Goal: Information Seeking & Learning: Learn about a topic

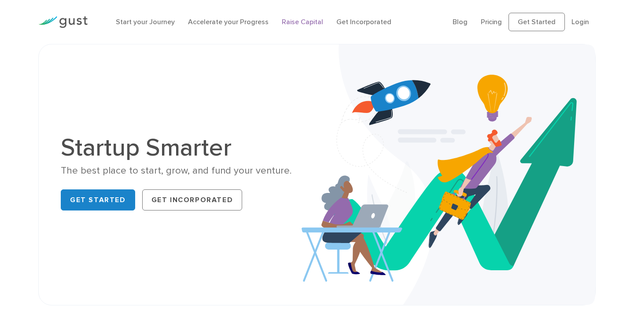
click at [297, 23] on link "Raise Capital" at bounding box center [302, 22] width 41 height 8
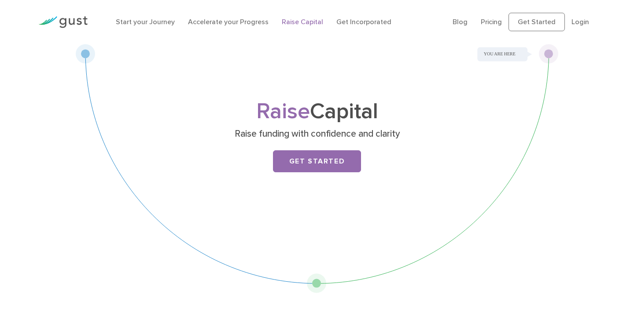
click at [66, 22] on img at bounding box center [62, 22] width 49 height 12
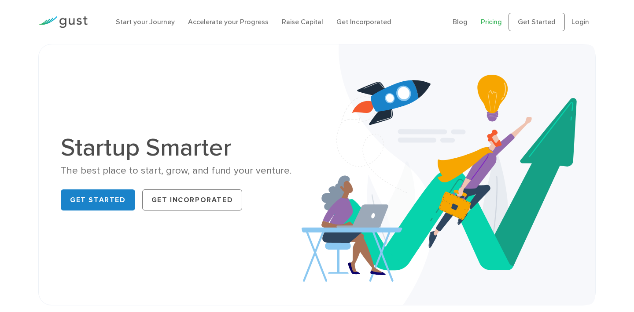
click at [486, 20] on link "Pricing" at bounding box center [491, 22] width 21 height 8
